Goal: Task Accomplishment & Management: Use online tool/utility

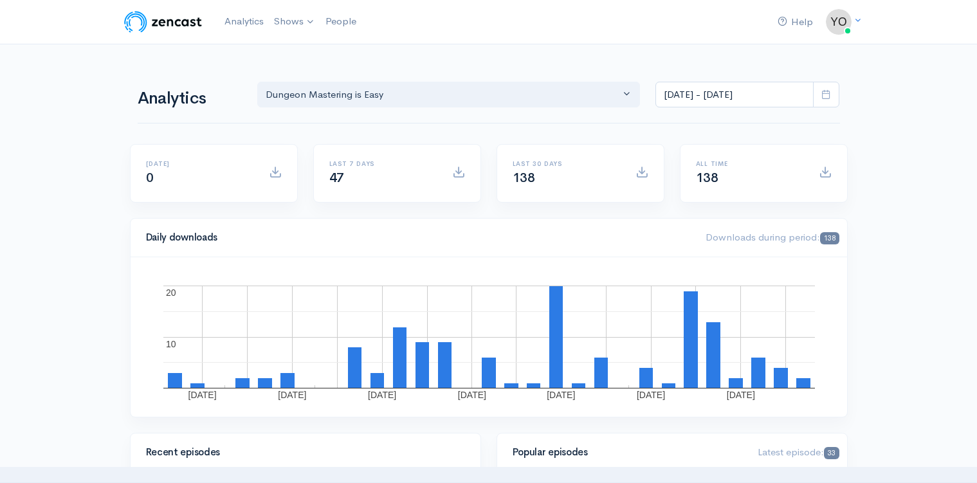
select select "15926"
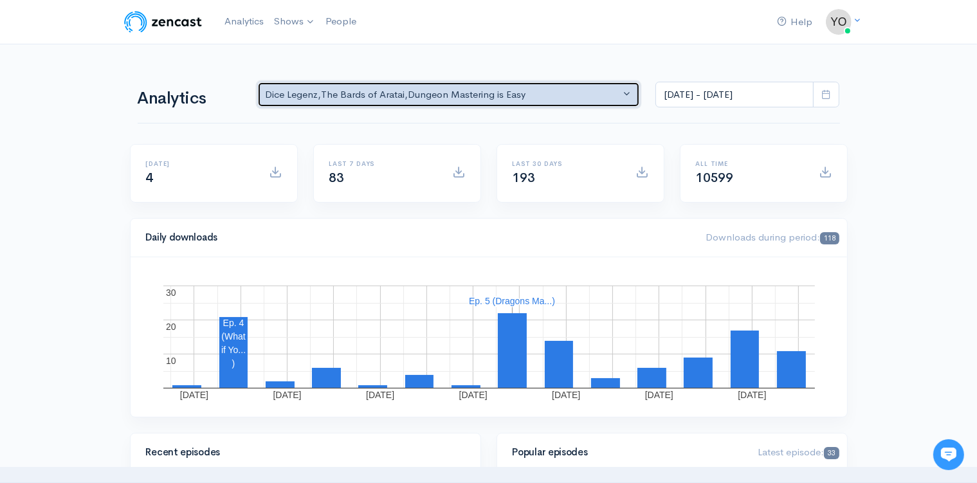
click at [630, 94] on button "Dice Legenz , The Bards of Aratai , Dungeon Mastering is Easy" at bounding box center [448, 95] width 383 height 26
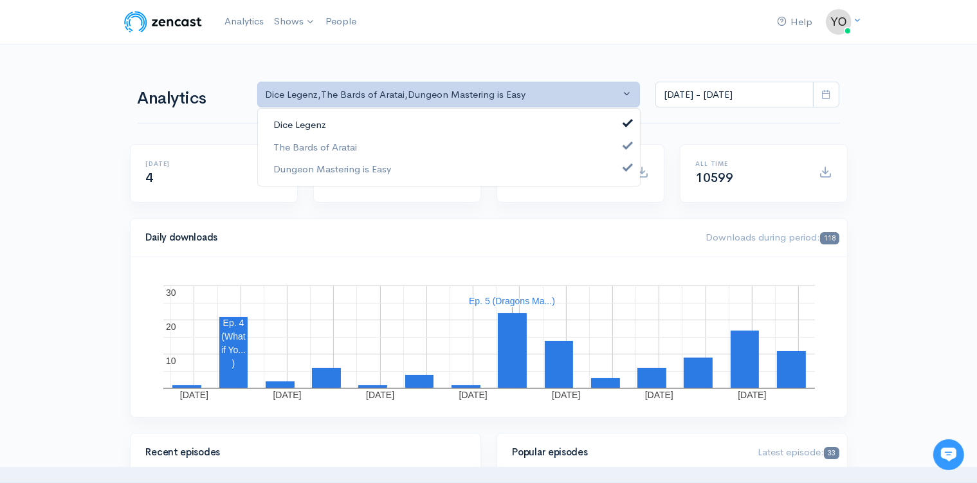
click at [634, 122] on link "Dice Legenz" at bounding box center [449, 125] width 382 height 23
select select "15668"
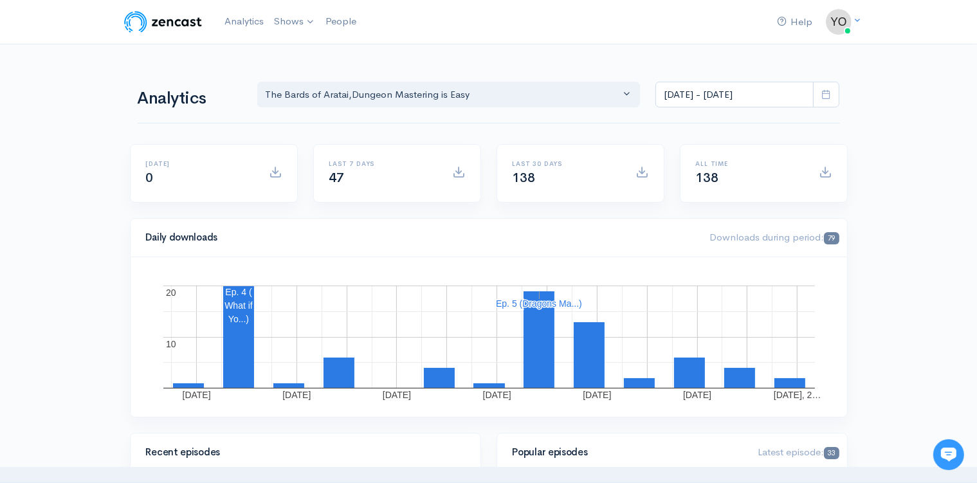
click at [825, 95] on icon at bounding box center [826, 94] width 10 height 10
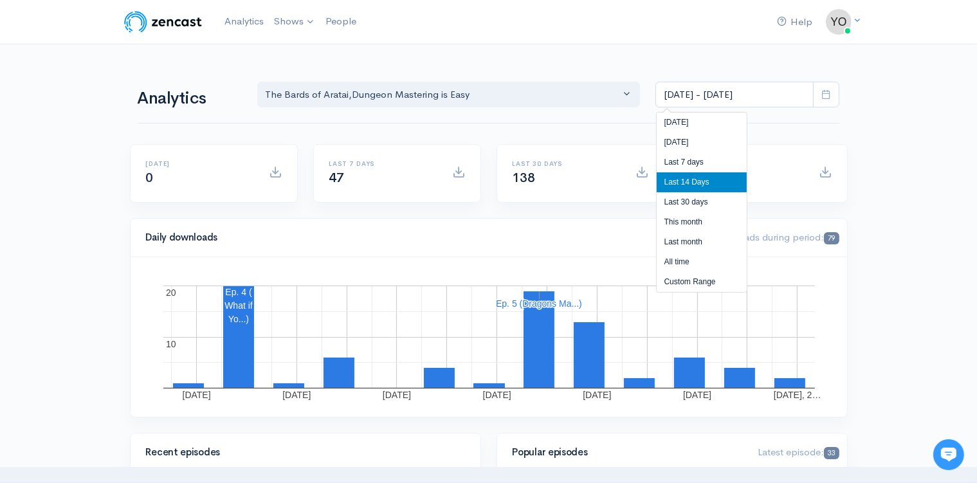
drag, startPoint x: 701, startPoint y: 261, endPoint x: 717, endPoint y: 252, distance: 17.9
click at [701, 261] on li "All time" at bounding box center [702, 262] width 90 height 20
type input "[DATE] - [DATE]"
